Goal: Task Accomplishment & Management: Complete application form

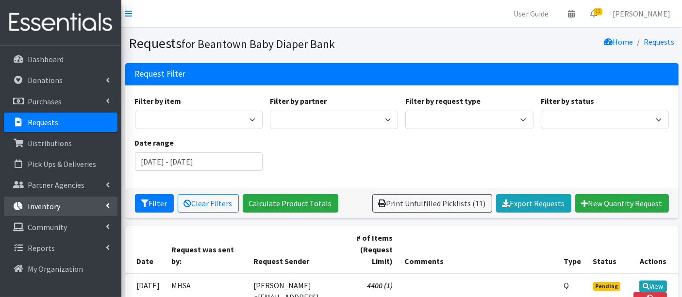
click at [61, 208] on link "Inventory" at bounding box center [61, 206] width 114 height 19
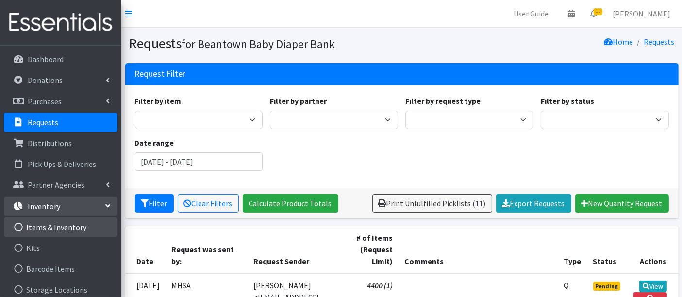
click at [74, 226] on link "Items & Inventory" at bounding box center [61, 227] width 114 height 19
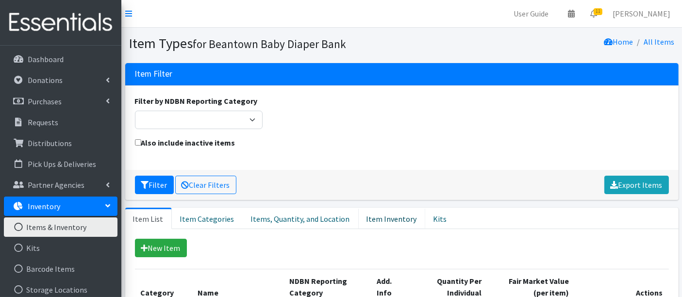
drag, startPoint x: 371, startPoint y: 221, endPoint x: 449, endPoint y: 228, distance: 78.5
click at [371, 222] on link "Item Inventory" at bounding box center [391, 218] width 67 height 21
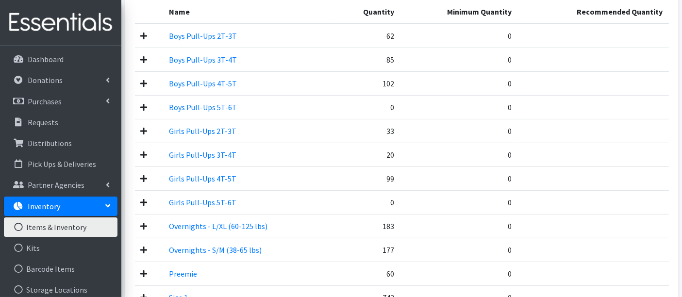
scroll to position [54, 0]
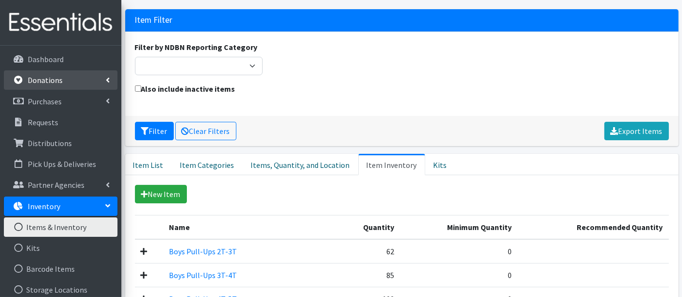
click at [34, 82] on p "Donations" at bounding box center [45, 80] width 35 height 10
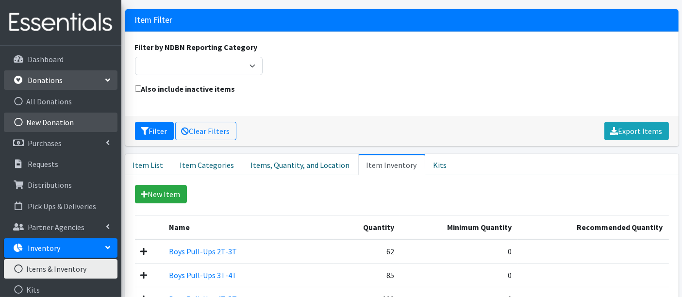
click at [43, 120] on link "New Donation" at bounding box center [61, 122] width 114 height 19
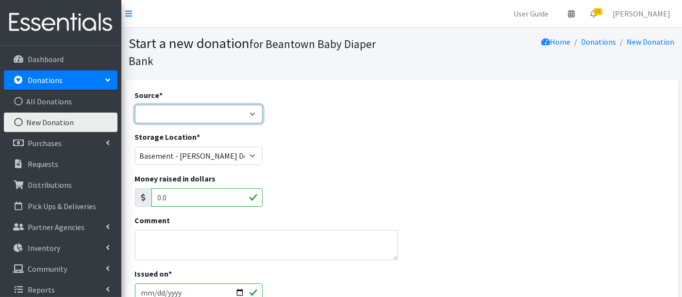
click at [186, 116] on select "Product Drive Manufacturer Donation Site Misc. Donation" at bounding box center [199, 114] width 128 height 18
select select "Donation Site"
click at [135, 105] on select "Product Drive Manufacturer Donation Site Misc. Donation" at bounding box center [199, 114] width 128 height 18
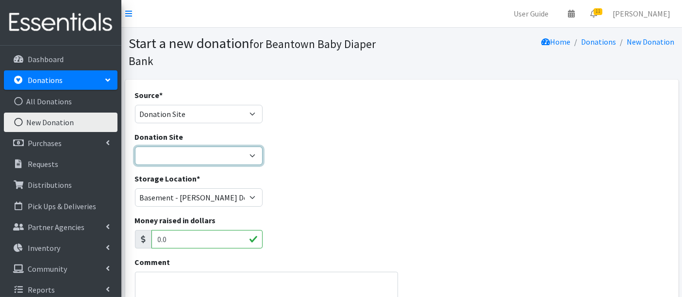
click at [173, 153] on select "Amazon Wishlist LEAP Schools Other/via partner/board member Stop & Shop" at bounding box center [199, 156] width 128 height 18
select select "1032"
click at [135, 147] on select "Amazon Wishlist LEAP Schools Other/via partner/board member Stop & Shop" at bounding box center [199, 156] width 128 height 18
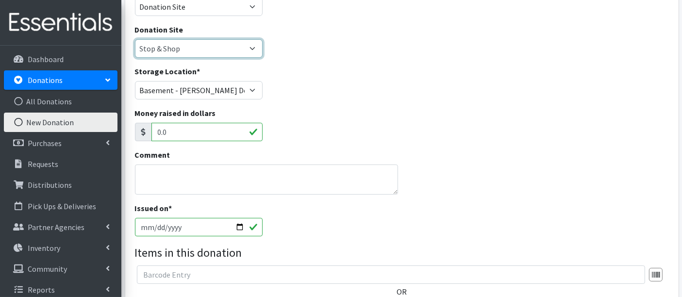
scroll to position [108, 0]
click at [177, 178] on textarea "Comment" at bounding box center [267, 179] width 264 height 30
type textarea "Size N & 1"
click at [160, 223] on input "2025-09-17" at bounding box center [199, 227] width 128 height 18
click at [158, 225] on input "2025-09-17" at bounding box center [199, 227] width 128 height 18
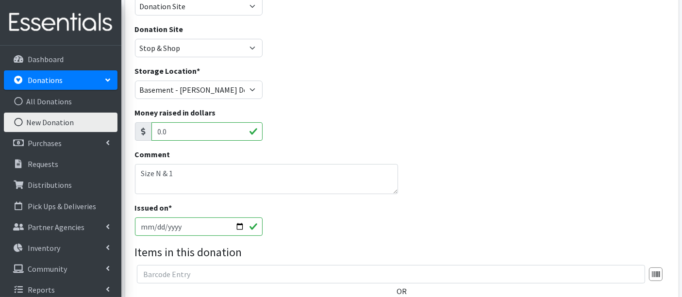
type input "2025-09-16"
click at [301, 197] on div "Comment Size N & 1" at bounding box center [266, 175] width 271 height 53
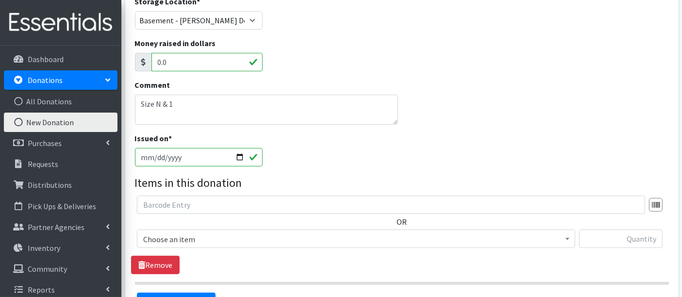
scroll to position [270, 0]
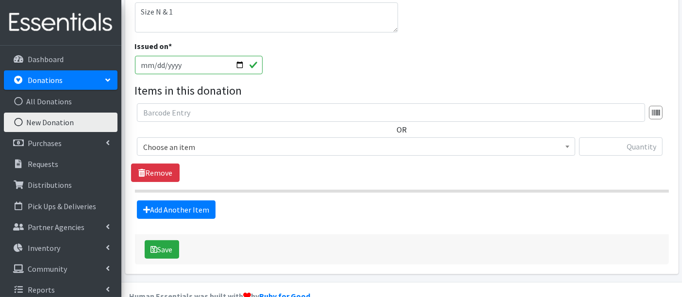
click at [166, 141] on span "Choose an item" at bounding box center [356, 147] width 426 height 14
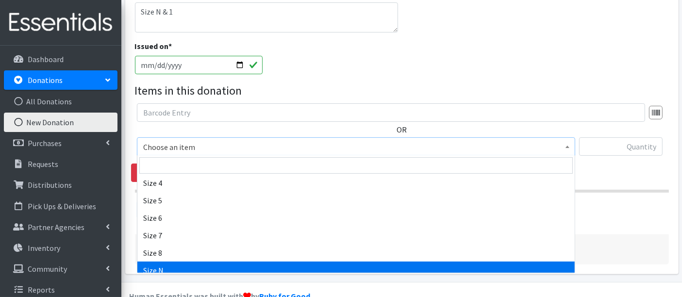
select select "14940"
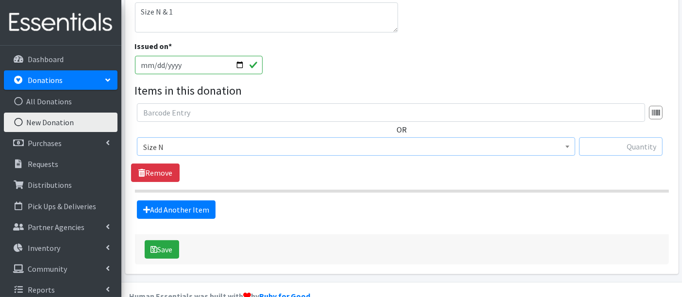
click at [647, 147] on input "text" at bounding box center [621, 146] width 84 height 18
type input "331"
click at [164, 213] on link "Add Another Item" at bounding box center [176, 210] width 79 height 18
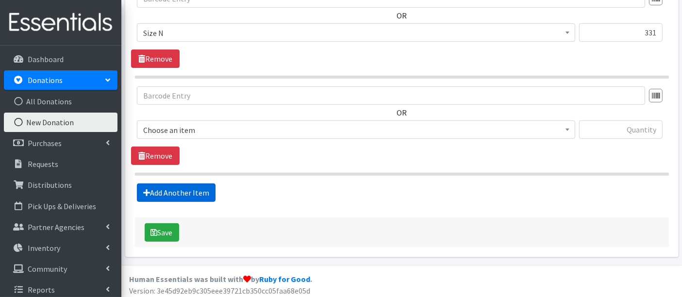
scroll to position [386, 0]
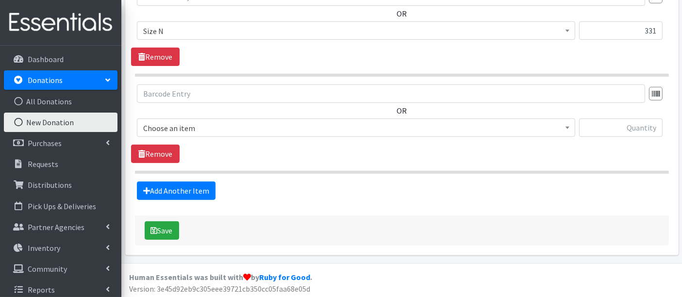
click at [184, 124] on span "Choose an item" at bounding box center [356, 128] width 426 height 14
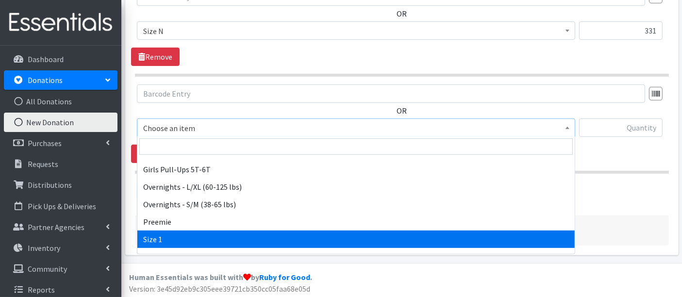
scroll to position [162, 0]
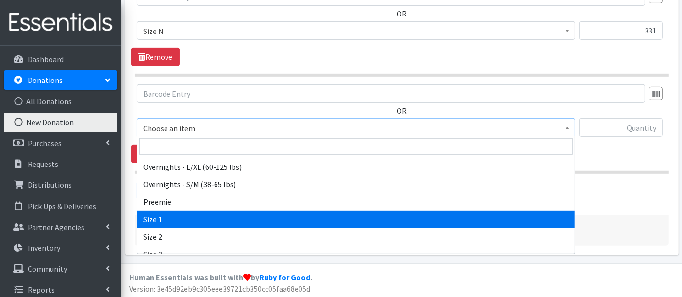
select select "14938"
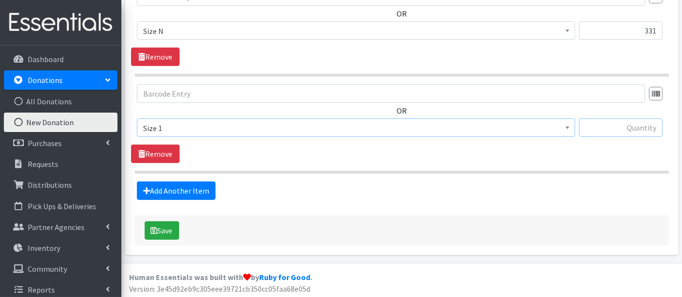
click at [636, 128] on input "text" at bounding box center [621, 128] width 84 height 18
type input "191"
click at [163, 226] on button "Save" at bounding box center [162, 230] width 34 height 18
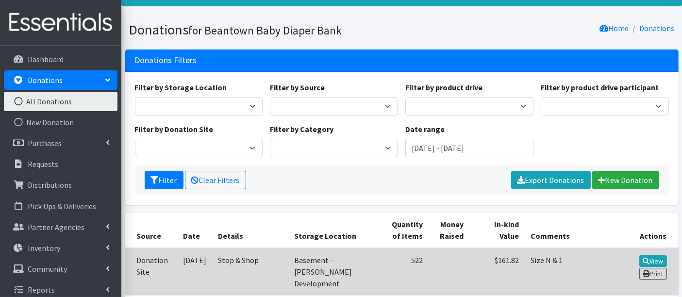
scroll to position [162, 0]
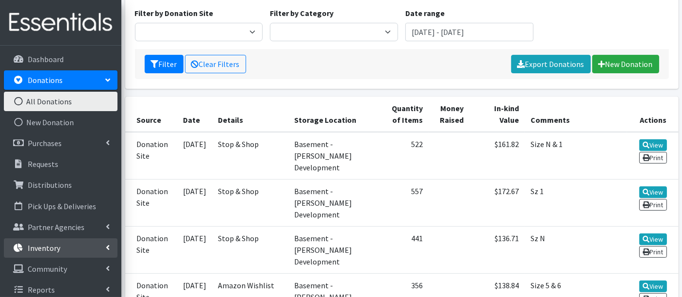
click at [34, 250] on p "Inventory" at bounding box center [44, 248] width 33 height 10
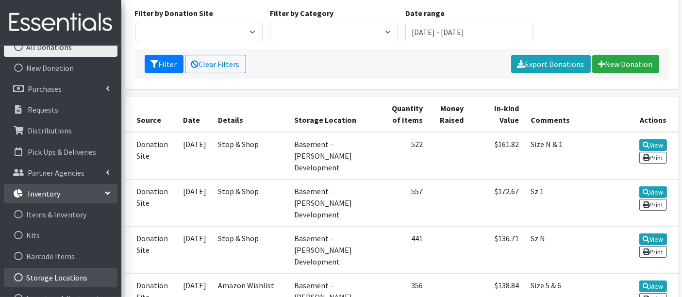
scroll to position [108, 0]
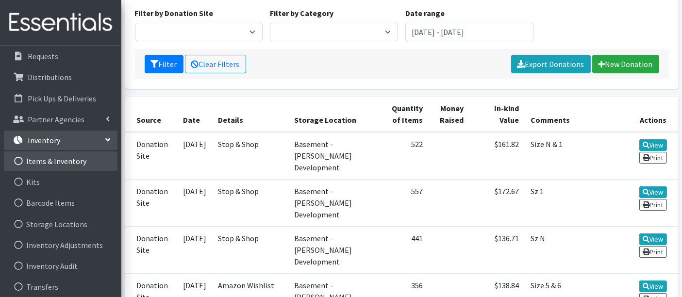
click at [43, 169] on link "Items & Inventory" at bounding box center [61, 161] width 114 height 19
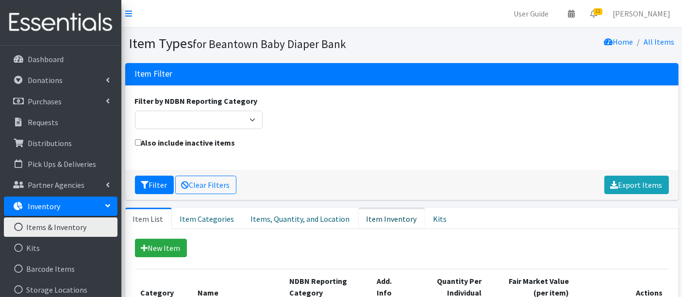
click at [384, 217] on link "Item Inventory" at bounding box center [391, 218] width 67 height 21
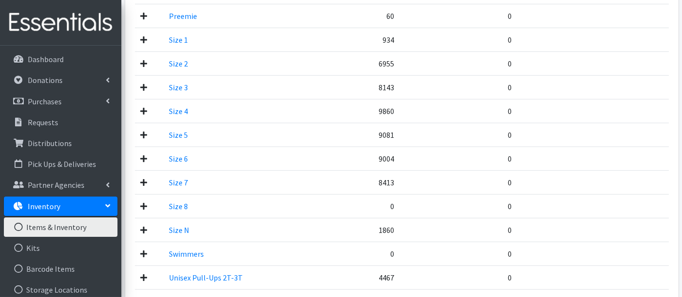
scroll to position [431, 0]
